Goal: Find contact information: Find contact information

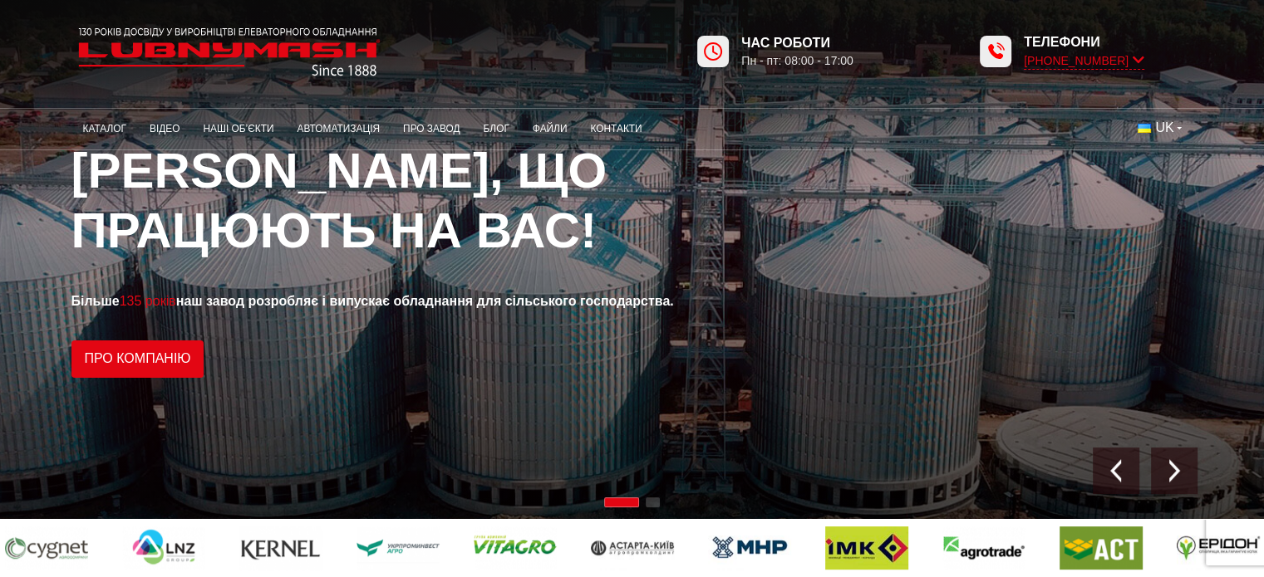
click at [721, 62] on span "[PHONE_NUMBER]" at bounding box center [1084, 60] width 120 height 17
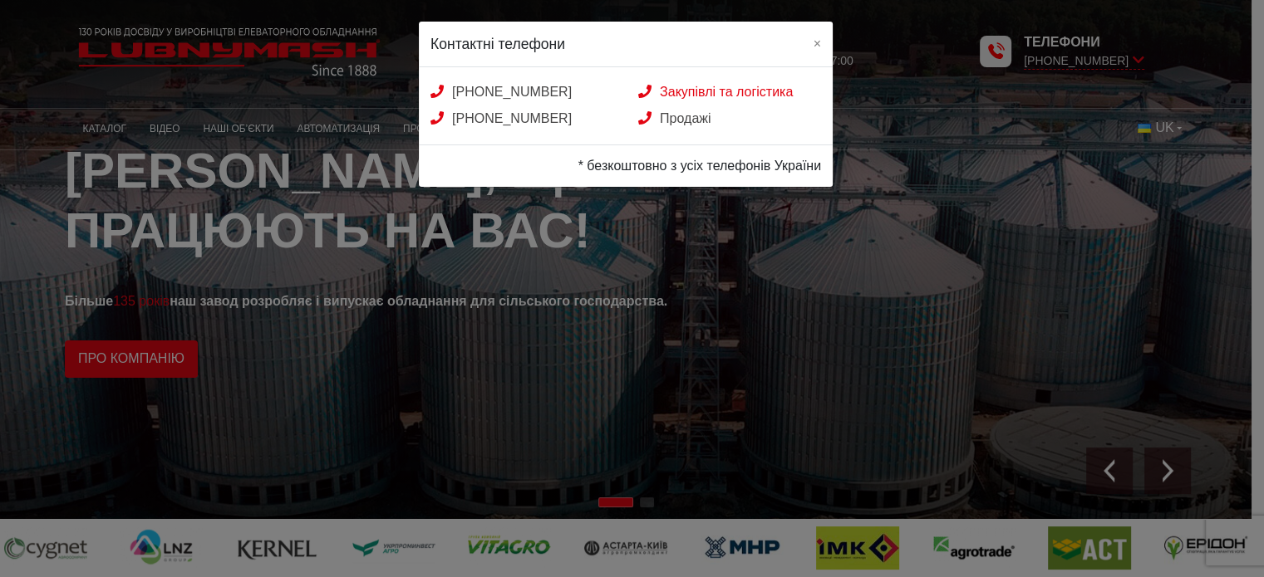
click at [709, 92] on link "Закупівлі та логістика" at bounding box center [715, 92] width 155 height 14
drag, startPoint x: 822, startPoint y: 38, endPoint x: 829, endPoint y: 119, distance: 80.9
click at [721, 38] on button "×" at bounding box center [817, 43] width 31 height 43
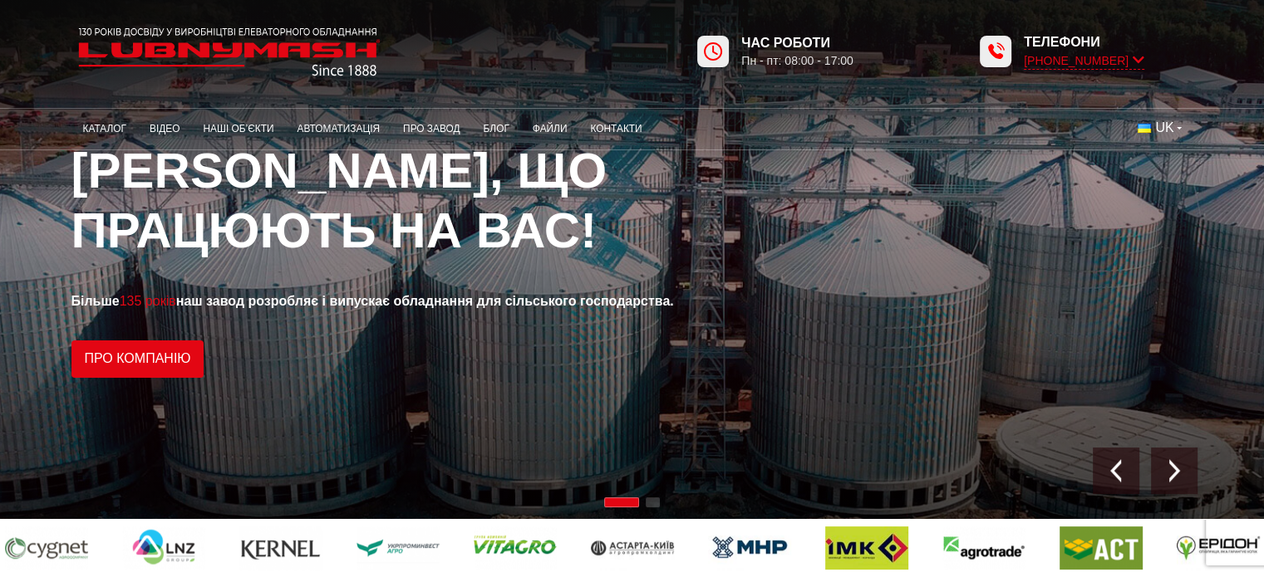
click at [721, 56] on span "[PHONE_NUMBER]" at bounding box center [1084, 60] width 120 height 17
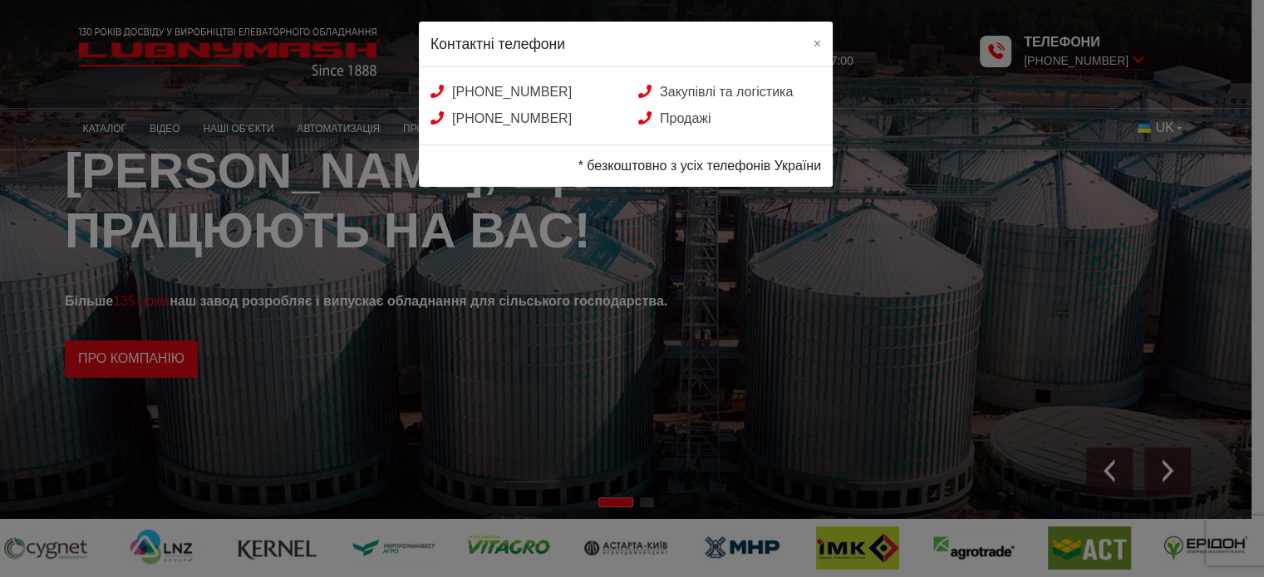
click at [721, 351] on div "Контактні телефони × [PHONE_NUMBER] Закупівлі та логістика [PHONE_NUMBER] Прода…" at bounding box center [632, 288] width 1264 height 577
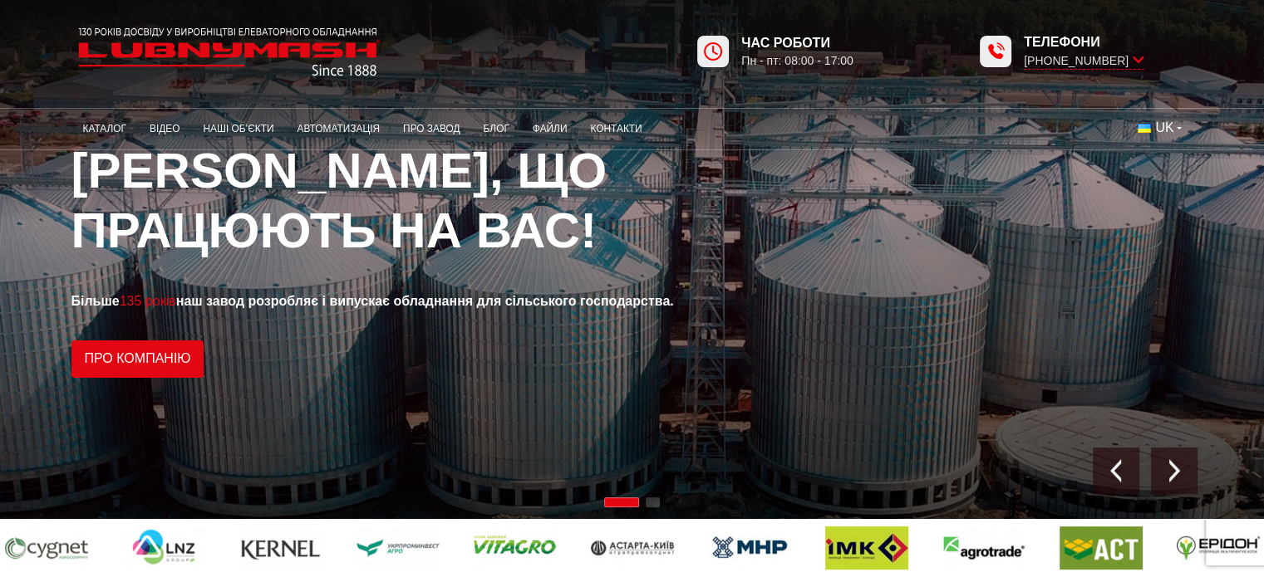
click at [721, 388] on div "1 / 2" at bounding box center [632, 259] width 1264 height 519
drag, startPoint x: 1196, startPoint y: 474, endPoint x: 1186, endPoint y: 469, distance: 10.4
click at [721, 388] on div "Next slide" at bounding box center [1174, 471] width 47 height 47
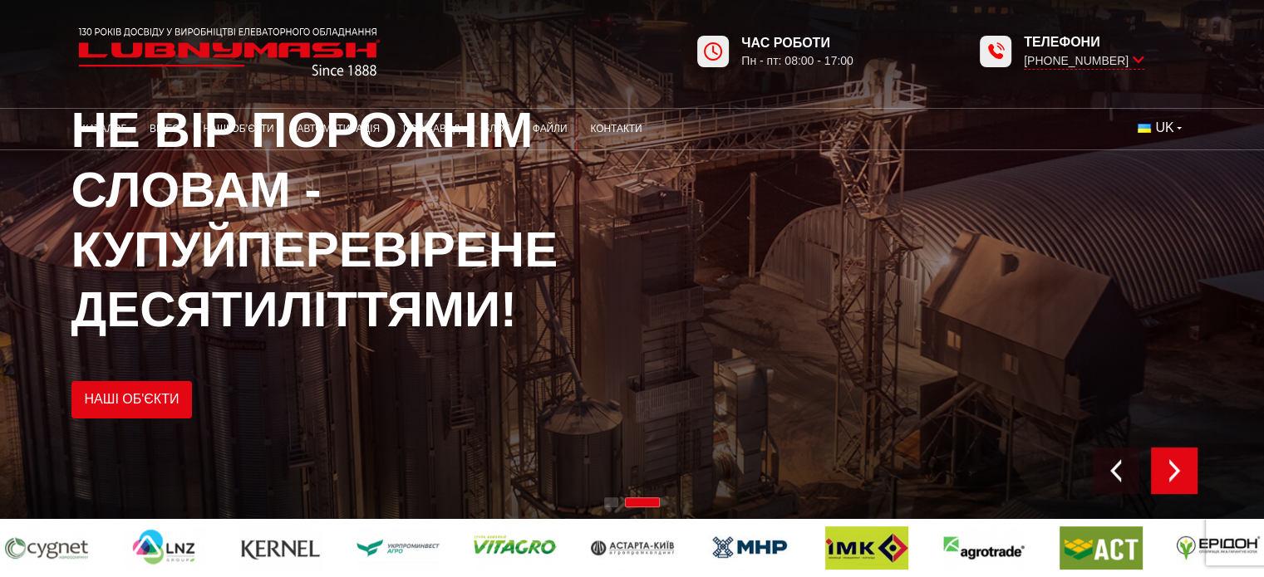
drag, startPoint x: 1180, startPoint y: 464, endPoint x: 1166, endPoint y: 481, distance: 21.3
click at [721, 388] on img "Next slide" at bounding box center [1173, 470] width 23 height 23
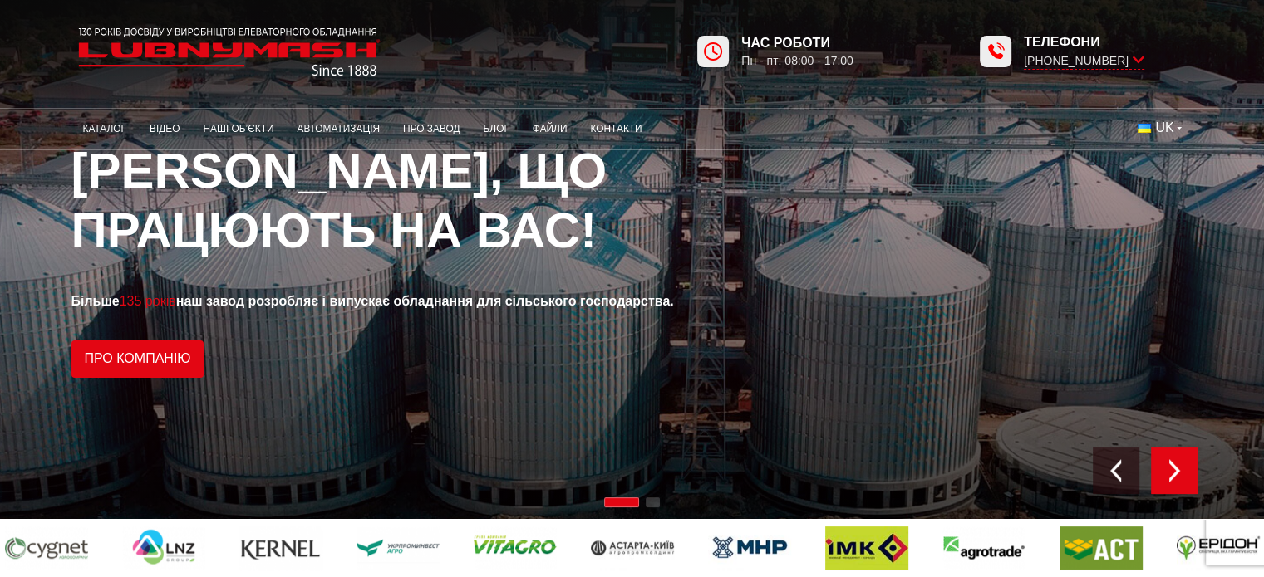
click at [721, 388] on img "Next slide" at bounding box center [1173, 470] width 23 height 23
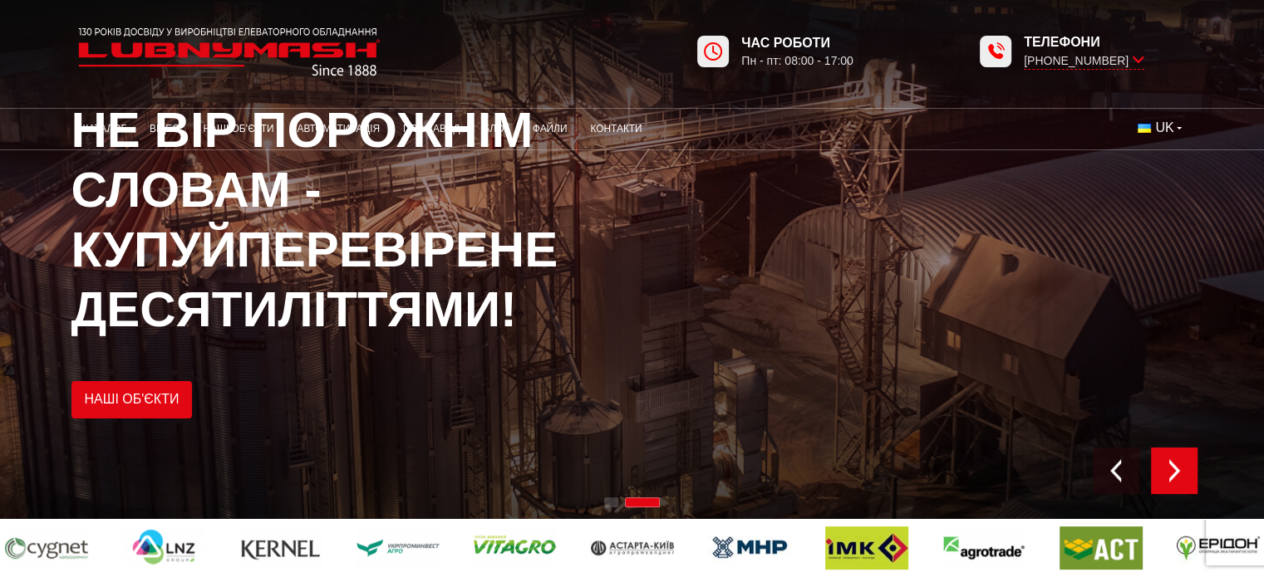
click at [721, 388] on img "Next slide" at bounding box center [1173, 470] width 23 height 23
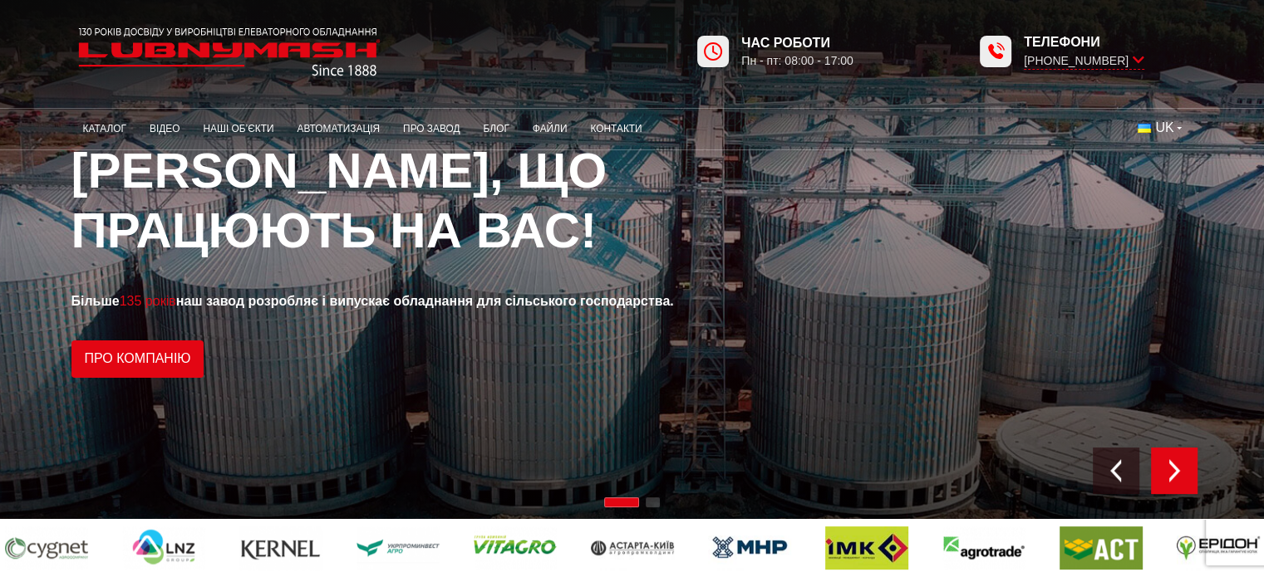
click at [721, 388] on div "Next slide" at bounding box center [1174, 471] width 47 height 47
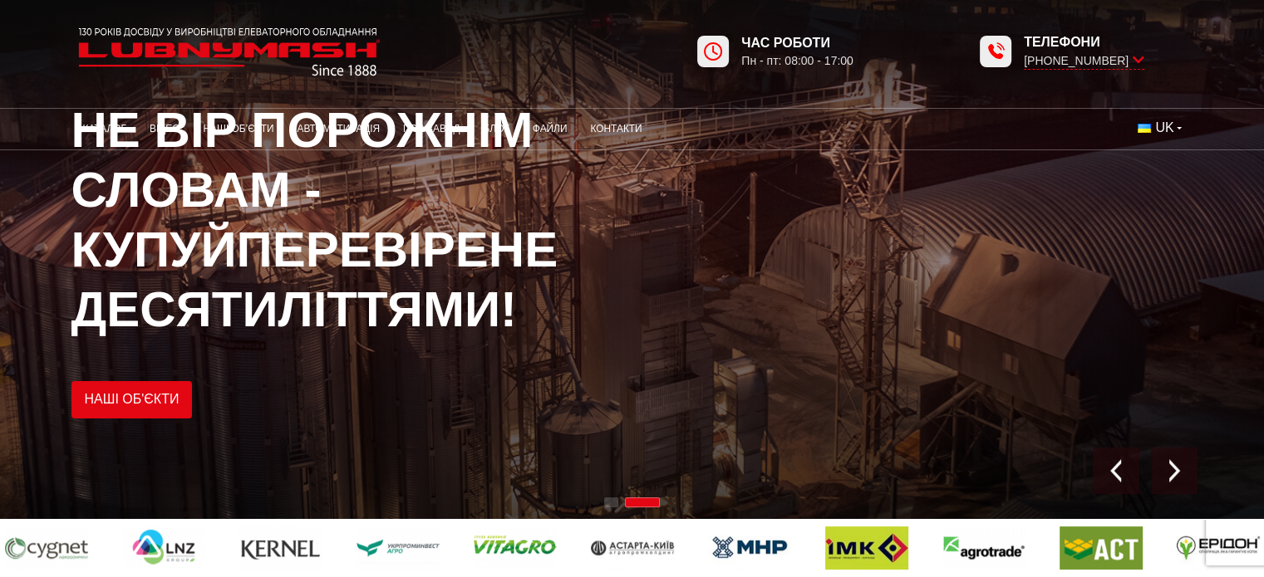
click at [721, 203] on div "2 / 2" at bounding box center [632, 259] width 1264 height 519
